Goal: Transaction & Acquisition: Subscribe to service/newsletter

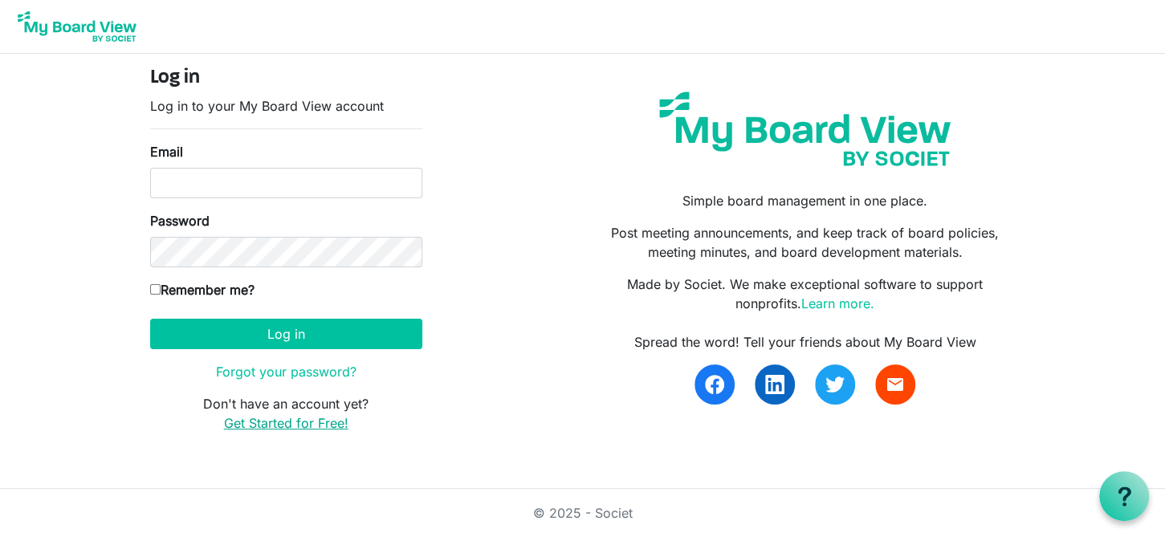
click at [300, 419] on link "Get Started for Free!" at bounding box center [286, 423] width 124 height 16
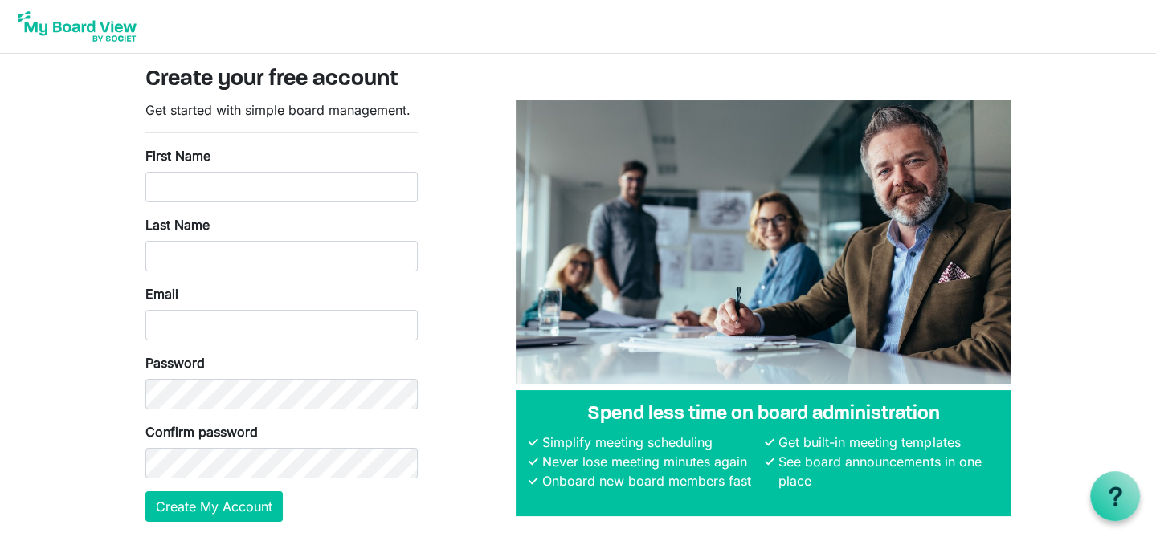
click at [63, 31] on img at bounding box center [77, 26] width 129 height 40
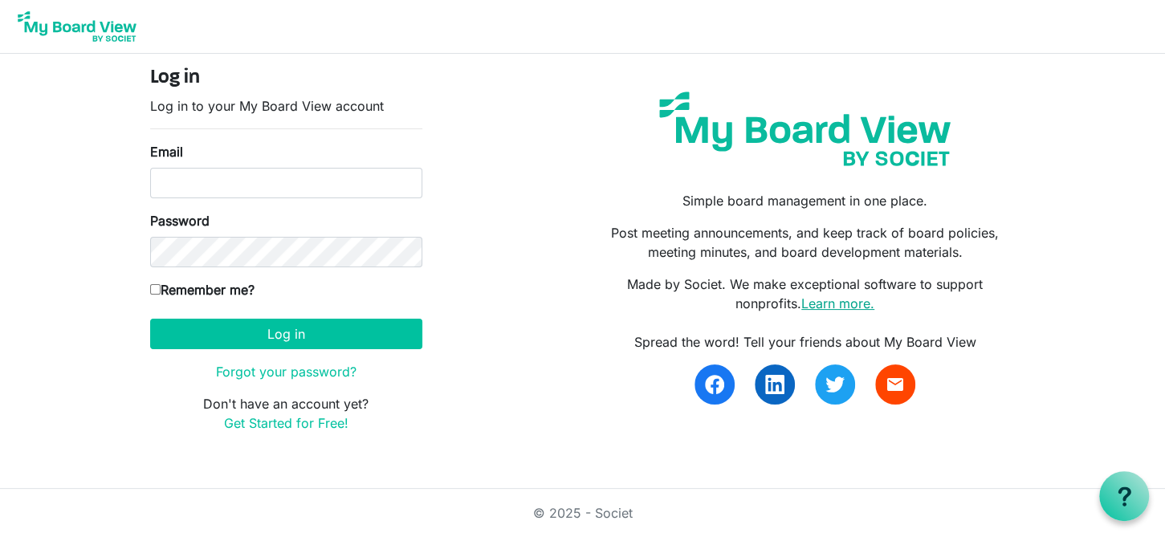
click at [845, 304] on link "Learn more." at bounding box center [838, 304] width 73 height 16
